Goal: Information Seeking & Learning: Learn about a topic

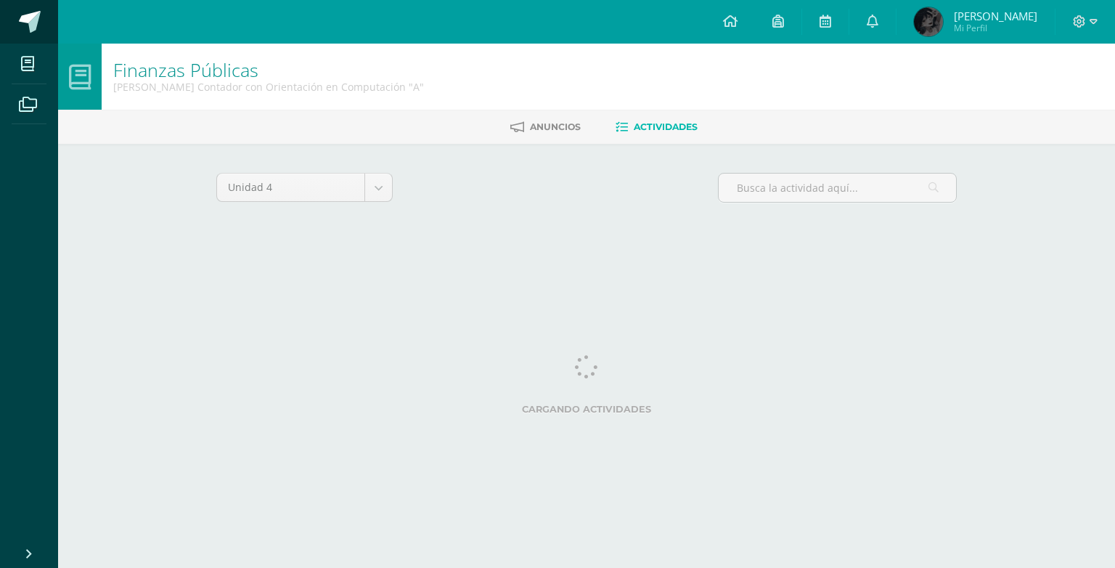
drag, startPoint x: 0, startPoint y: 0, endPoint x: 37, endPoint y: 9, distance: 38.0
click at [37, 9] on link at bounding box center [29, 22] width 58 height 44
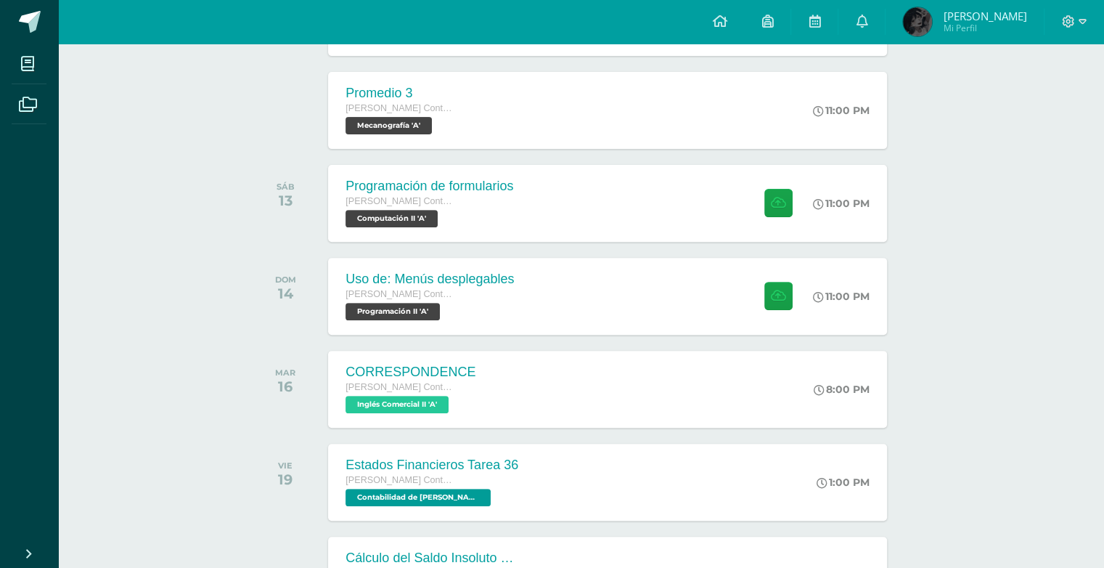
scroll to position [495, 0]
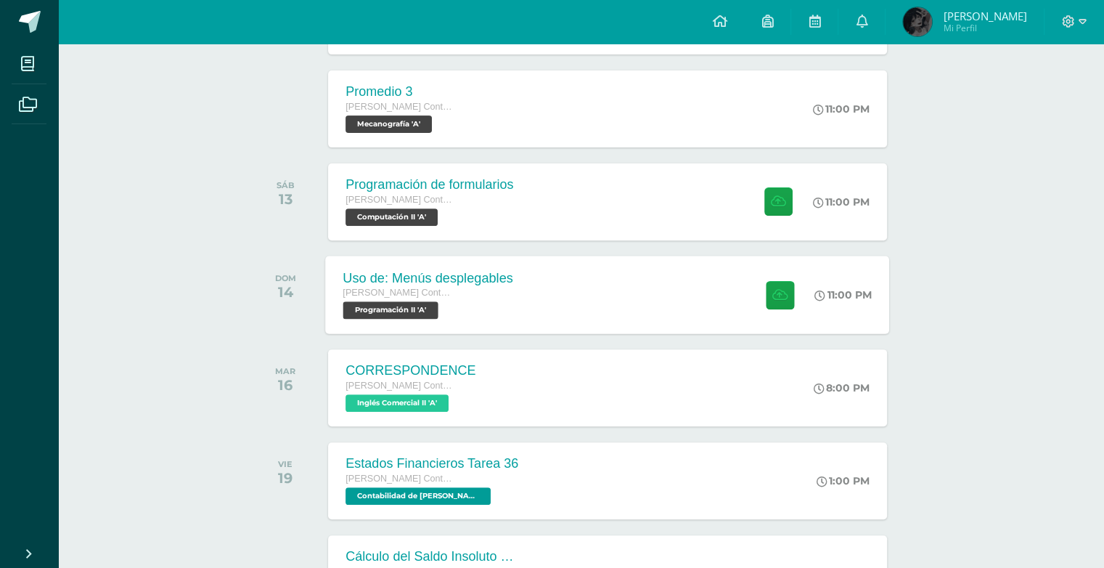
click at [668, 298] on div "Uso de: Menús desplegables [PERSON_NAME] con Orientación en Computación Program…" at bounding box center [608, 294] width 564 height 78
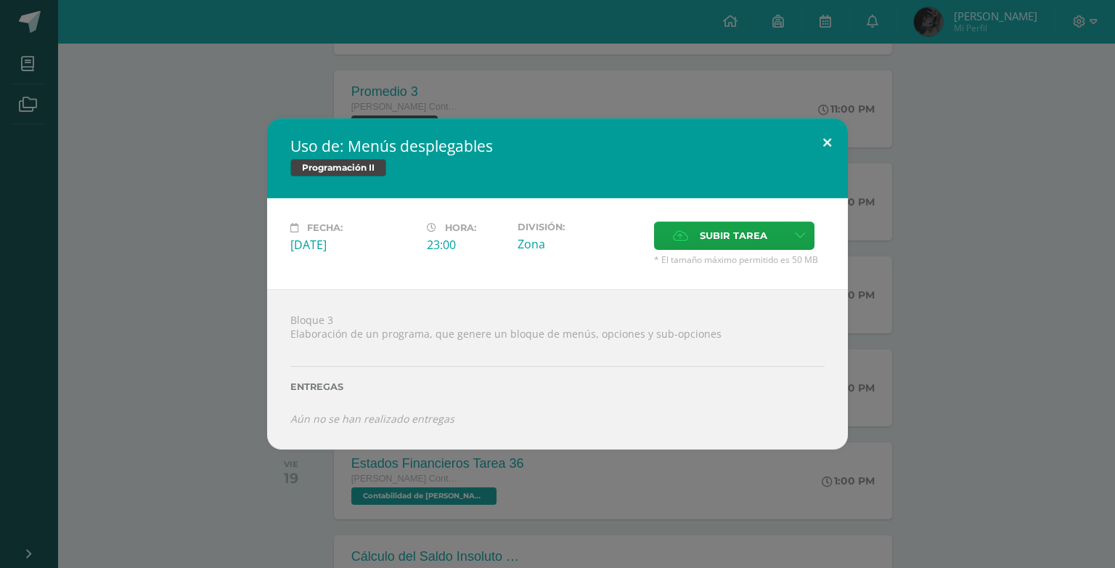
click at [827, 146] on button at bounding box center [826, 142] width 41 height 49
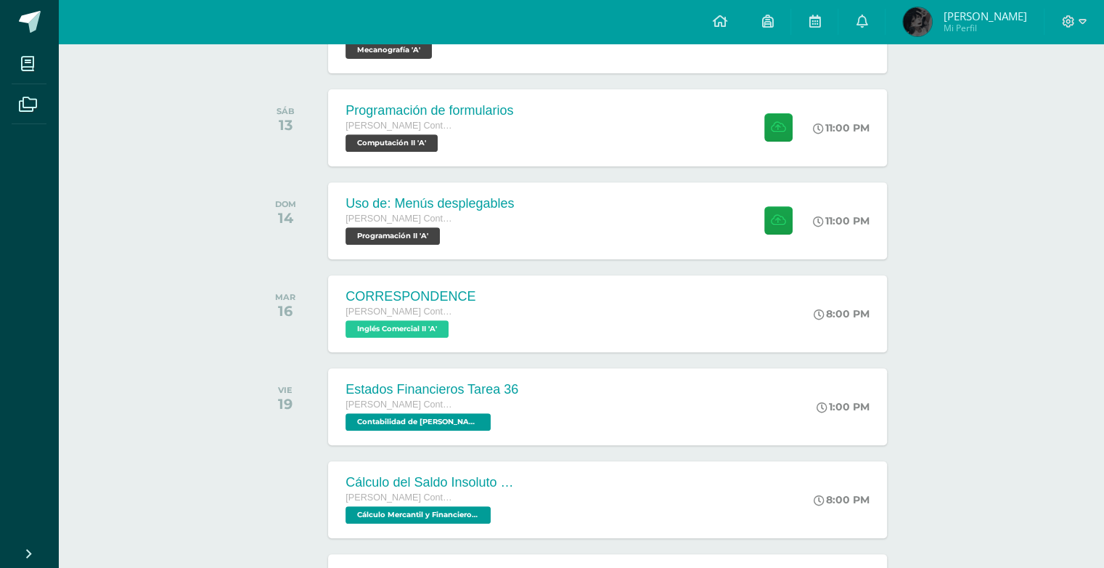
scroll to position [566, 0]
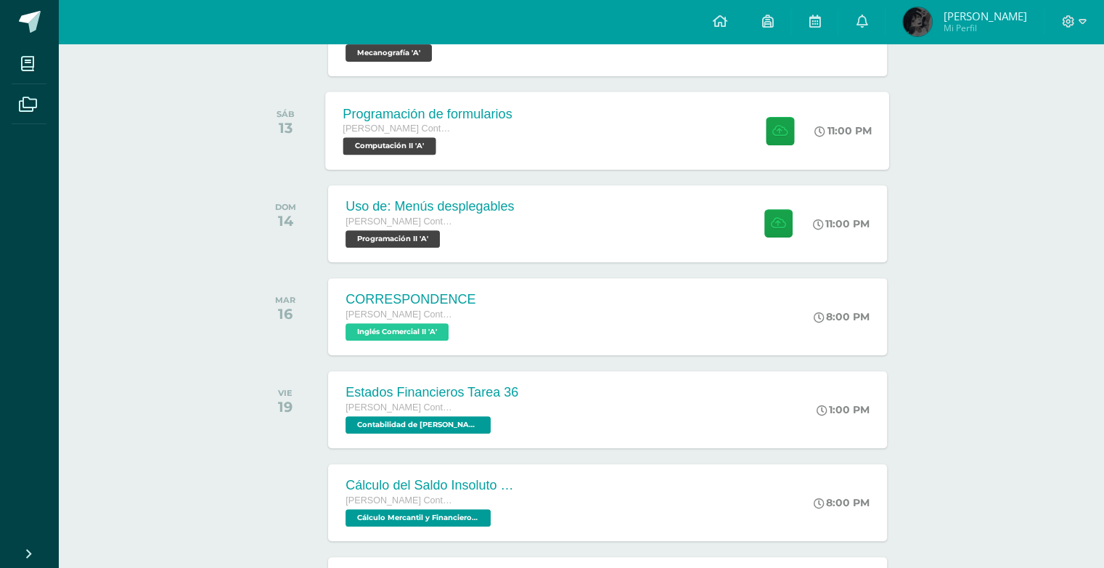
click at [650, 117] on div "Programación de formularios [PERSON_NAME] con Orientación en Computación Comput…" at bounding box center [608, 130] width 564 height 78
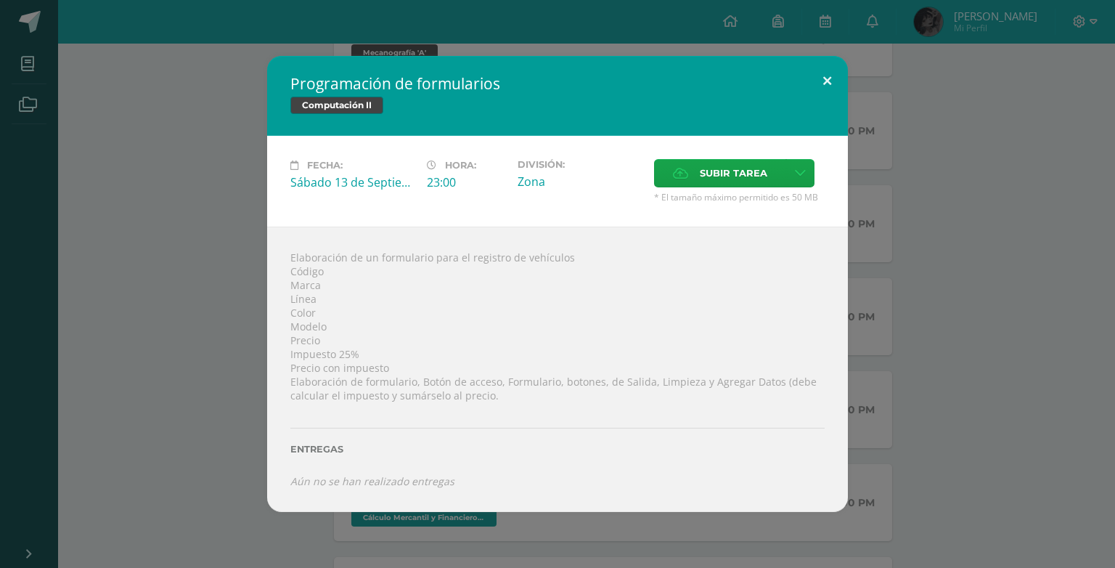
click at [824, 91] on button at bounding box center [826, 80] width 41 height 49
